Goal: Task Accomplishment & Management: Use online tool/utility

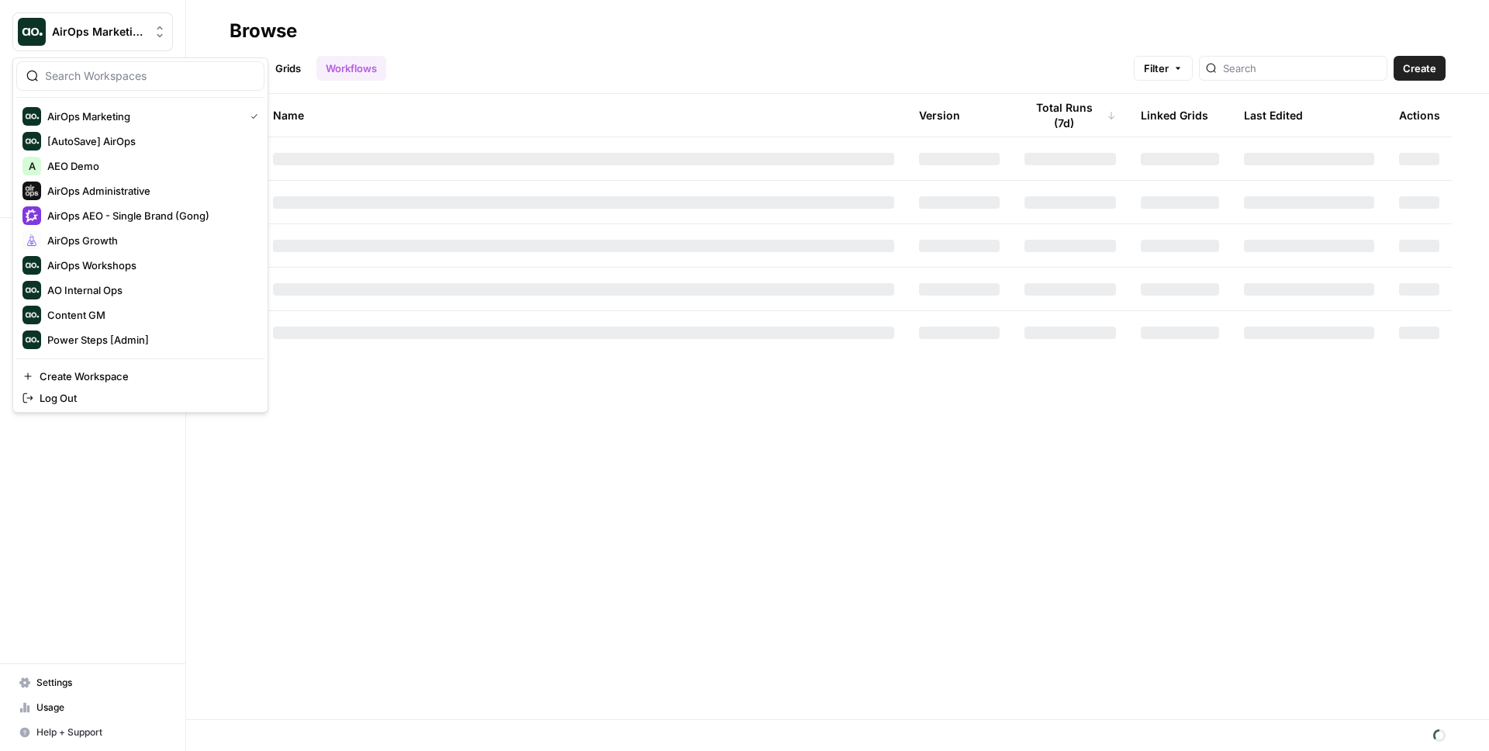
click at [102, 30] on span "AirOps Marketing" at bounding box center [99, 32] width 94 height 16
click at [178, 216] on span "AirOps AEO - Single Brand (Gong)" at bounding box center [149, 216] width 205 height 16
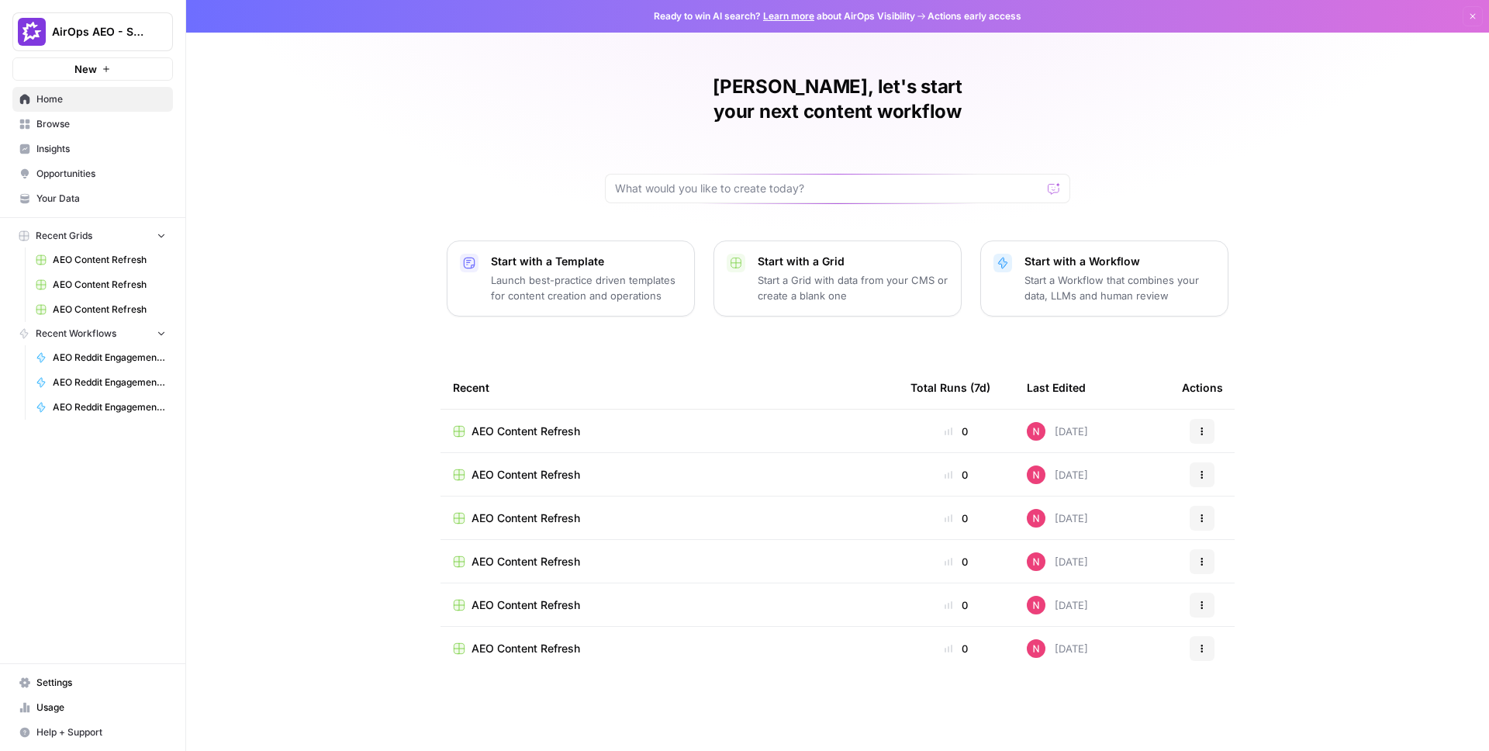
click at [67, 145] on span "Insights" at bounding box center [101, 149] width 130 height 14
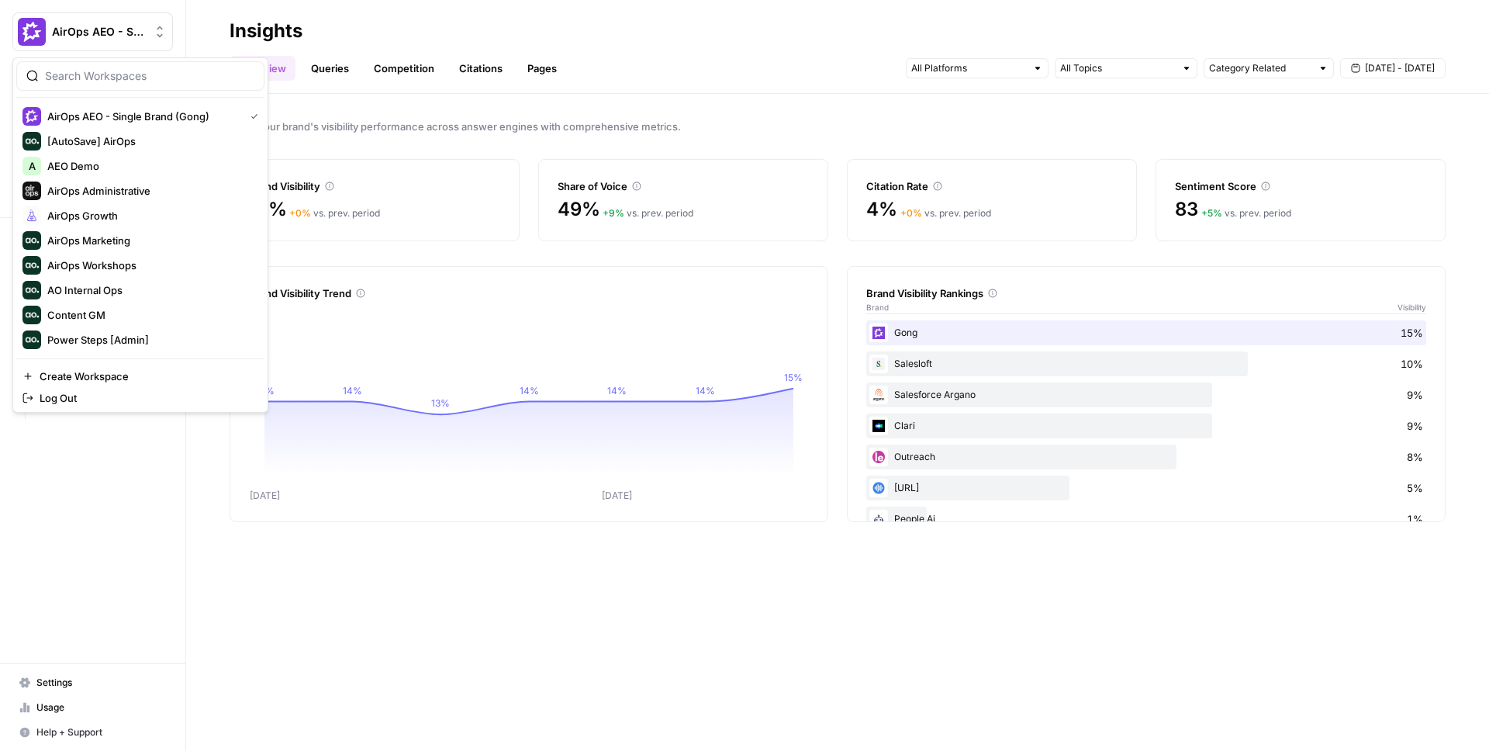
click at [119, 38] on span "AirOps AEO - Single Brand (Gong)" at bounding box center [99, 32] width 94 height 16
click at [152, 233] on span "AirOps Marketing" at bounding box center [149, 241] width 205 height 16
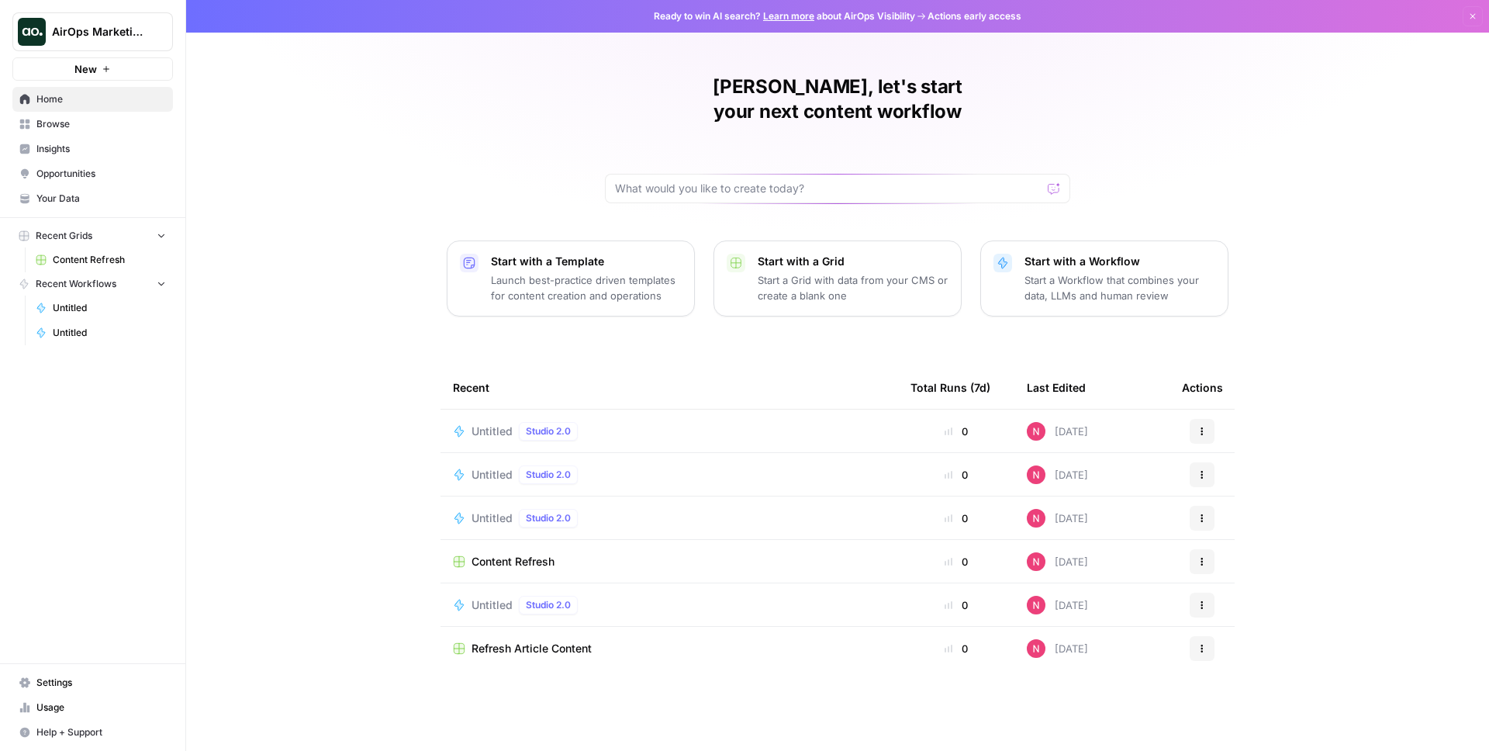
click at [95, 152] on span "Insights" at bounding box center [101, 149] width 130 height 14
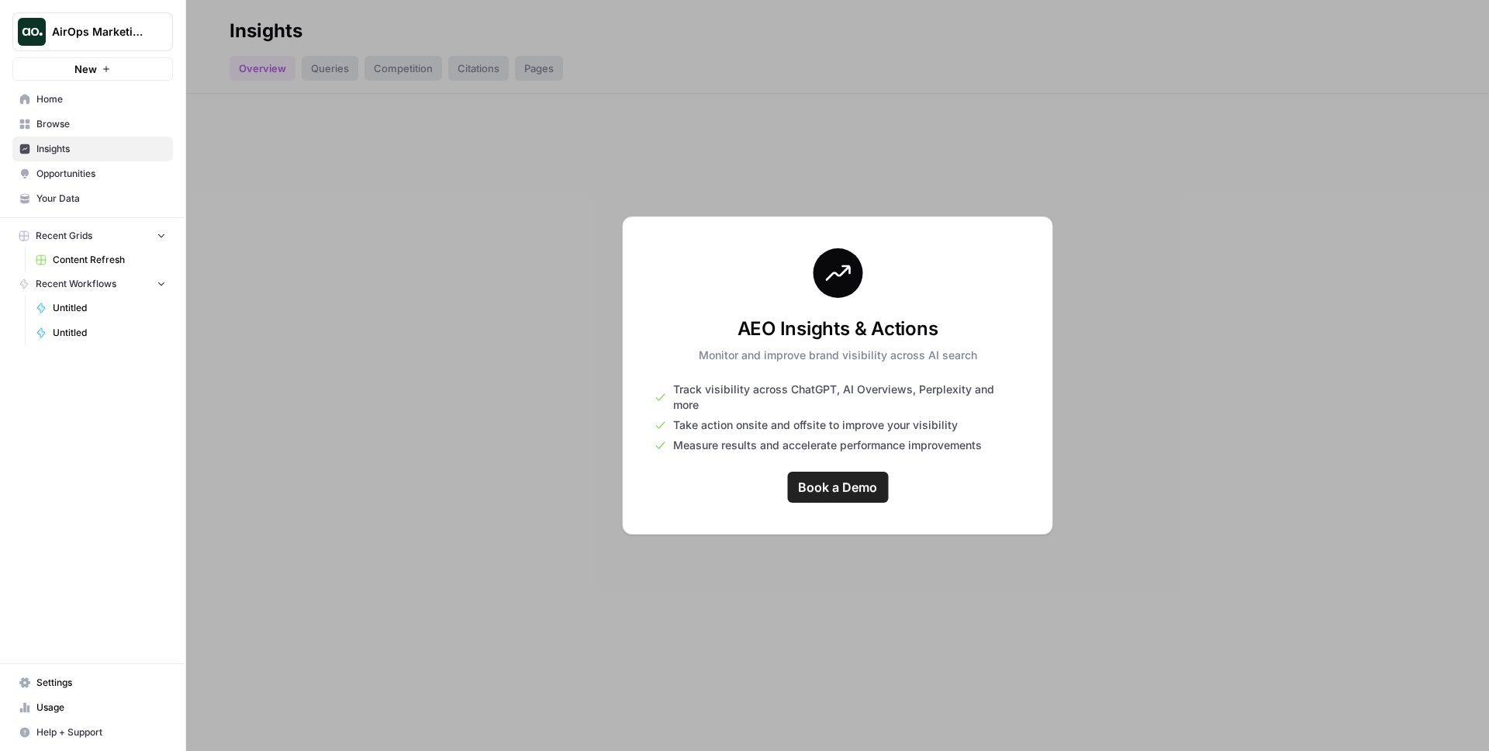
click at [133, 29] on span "AirOps Marketing" at bounding box center [99, 32] width 94 height 16
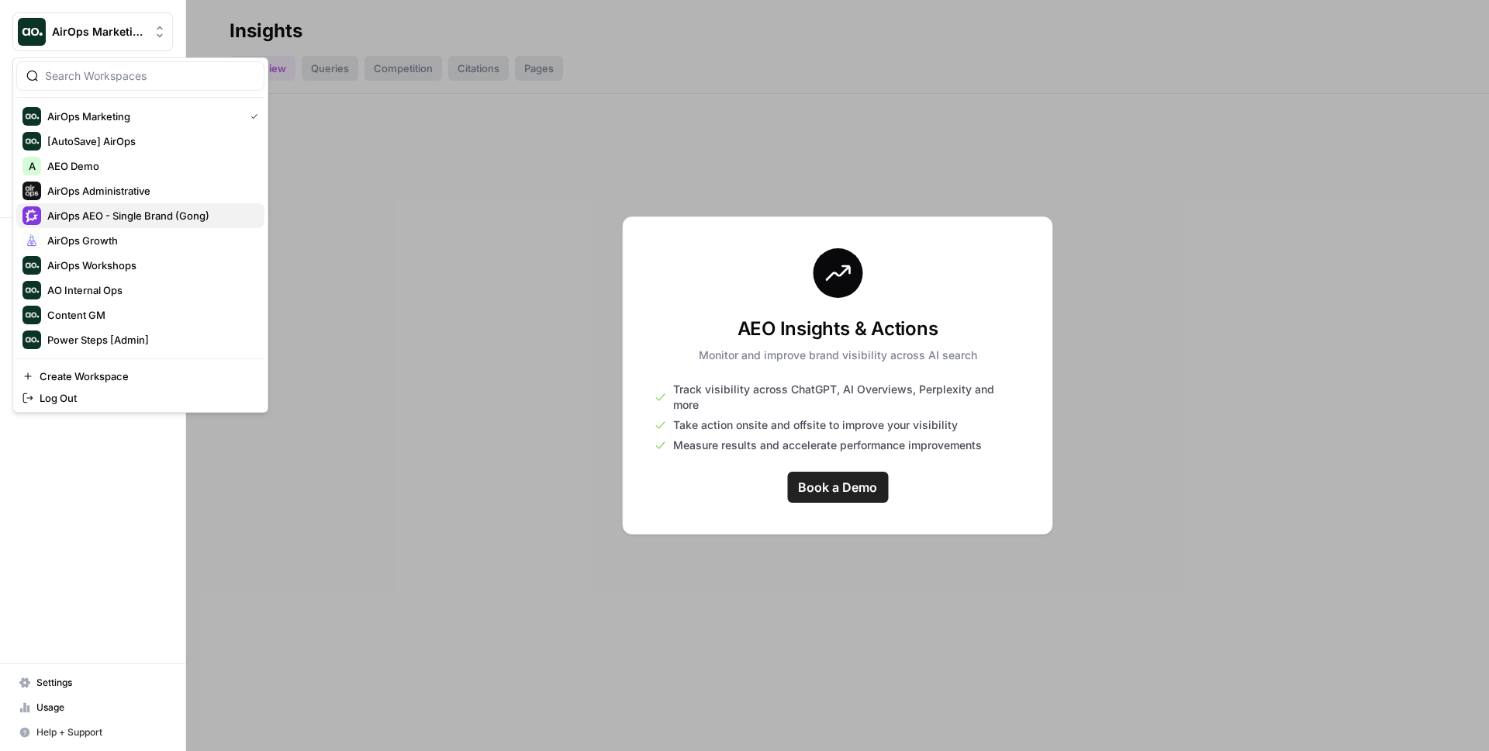
click at [166, 217] on span "AirOps AEO - Single Brand (Gong)" at bounding box center [149, 216] width 205 height 16
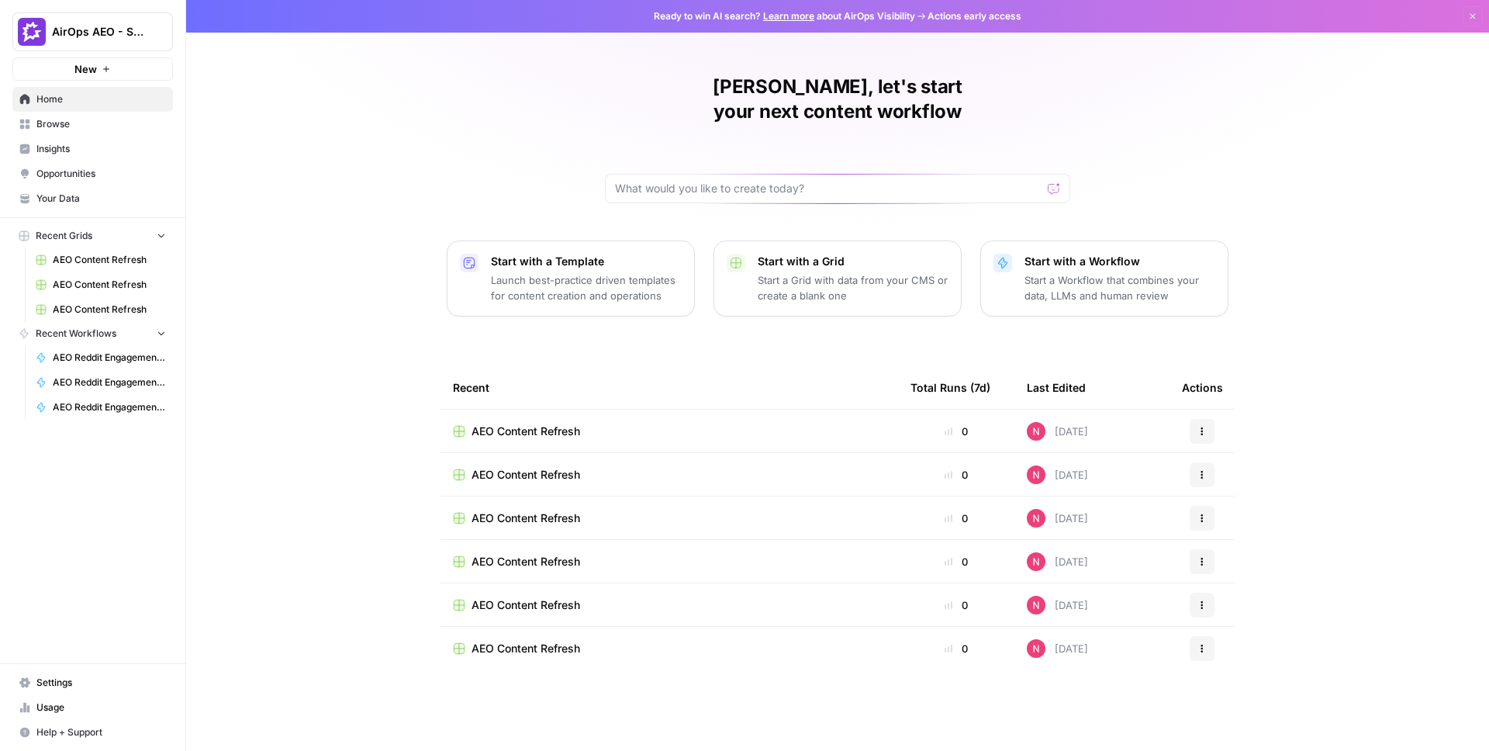
click at [81, 155] on span "Insights" at bounding box center [101, 149] width 130 height 14
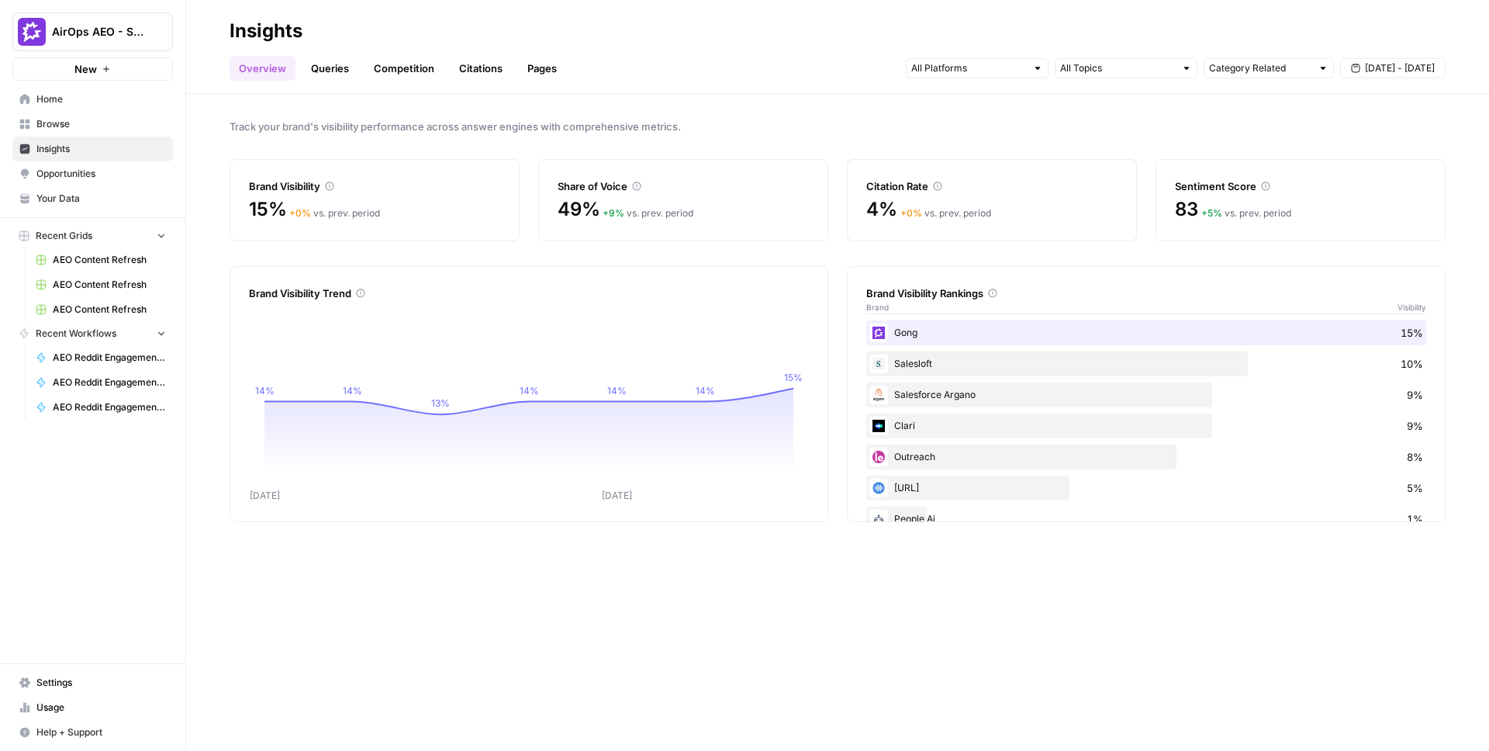
click at [330, 71] on link "Queries" at bounding box center [330, 68] width 57 height 25
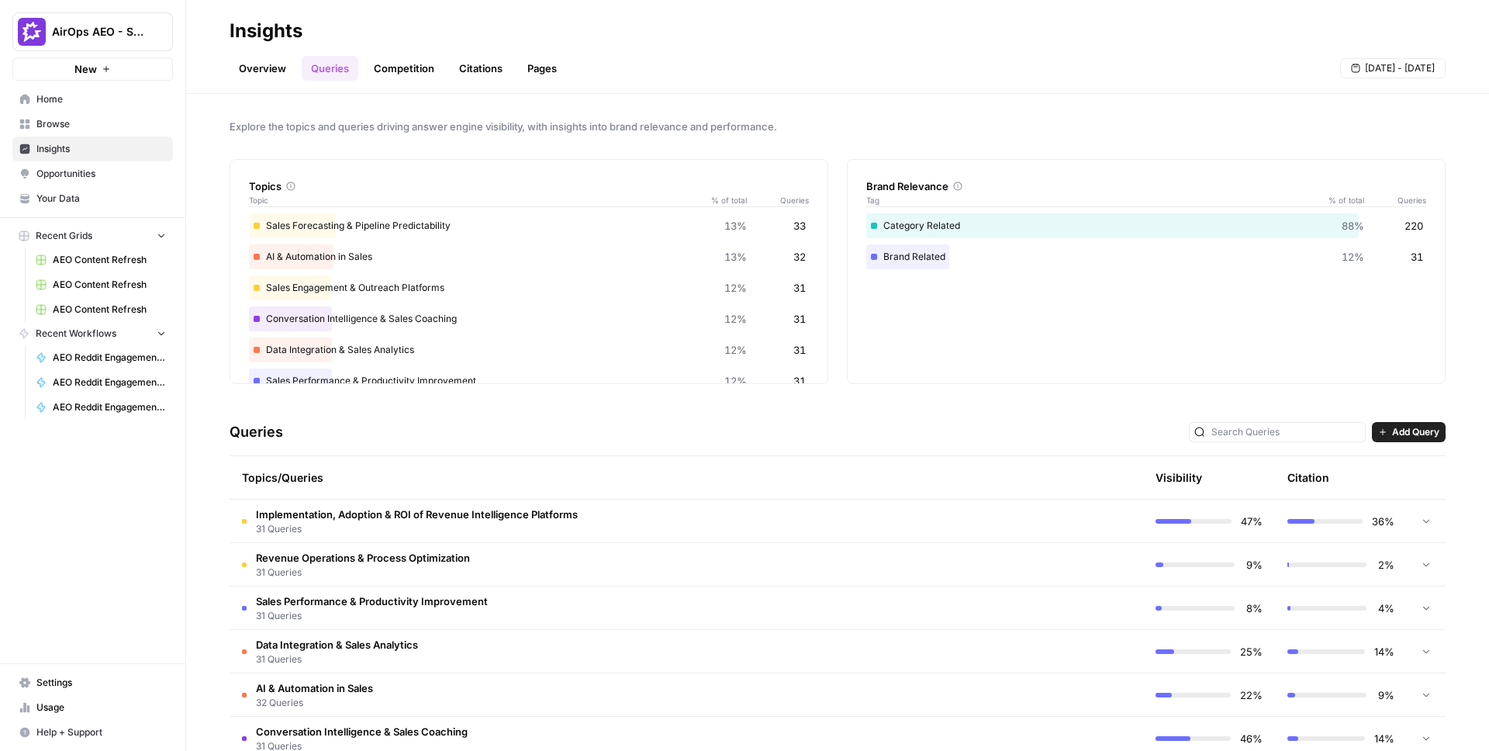
click at [88, 169] on span "Opportunities" at bounding box center [101, 174] width 130 height 14
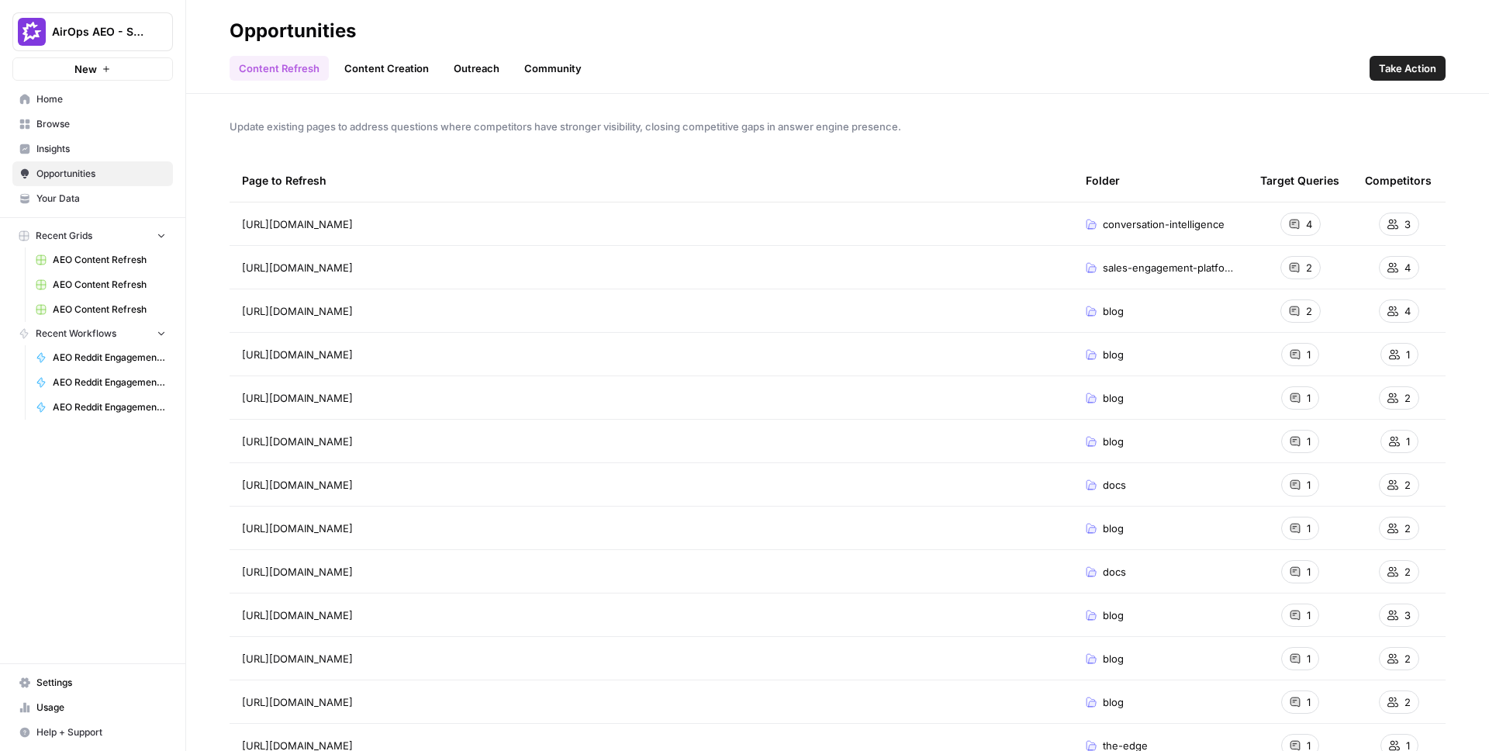
click at [1414, 71] on span "Take Action" at bounding box center [1407, 69] width 57 height 16
click at [1400, 66] on span "Take Action" at bounding box center [1407, 69] width 57 height 16
click at [1398, 67] on span "Take Action" at bounding box center [1407, 69] width 57 height 16
click at [108, 170] on span "Opportunities" at bounding box center [101, 174] width 130 height 14
